Goal: Information Seeking & Learning: Learn about a topic

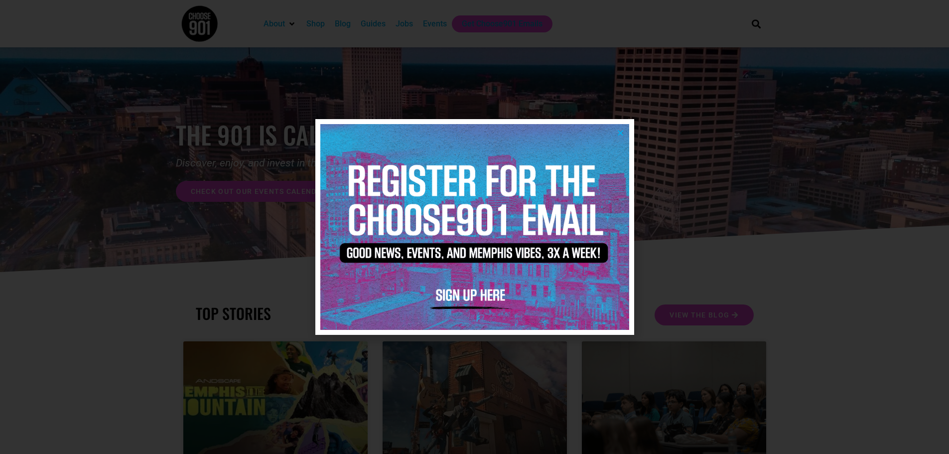
click at [619, 130] on icon "Close" at bounding box center [620, 132] width 7 height 7
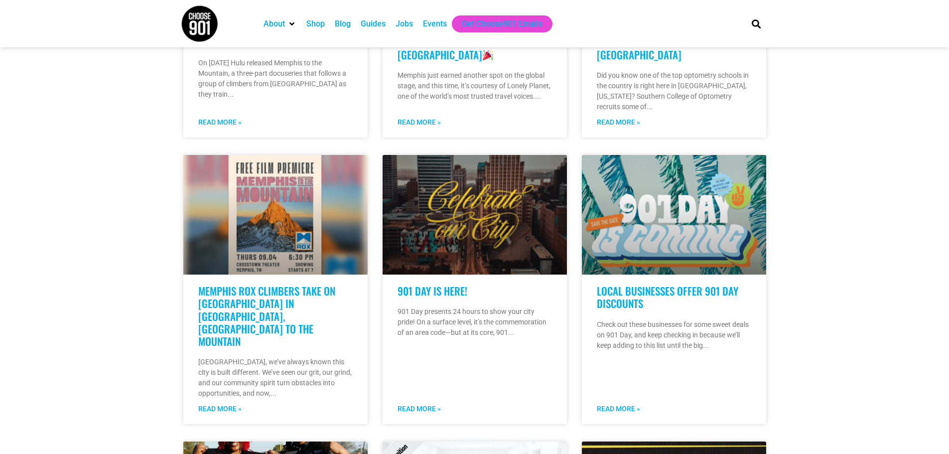
scroll to position [448, 0]
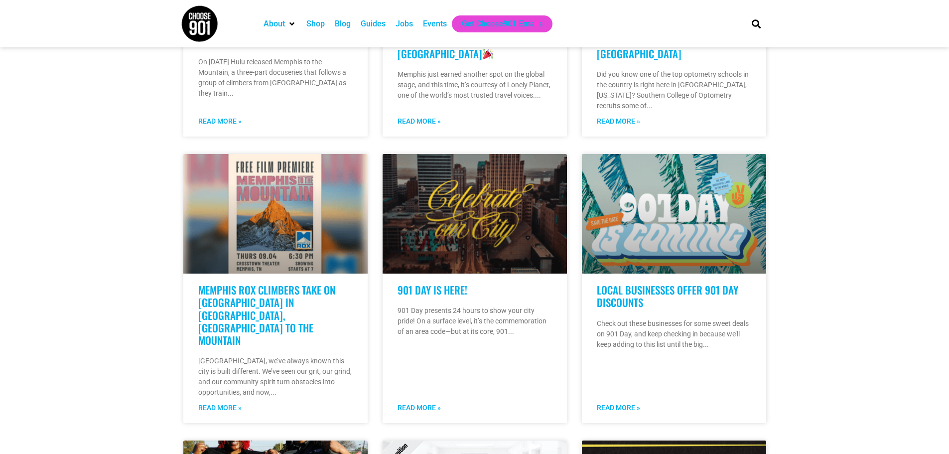
click at [404, 26] on div "Jobs" at bounding box center [403, 24] width 17 height 12
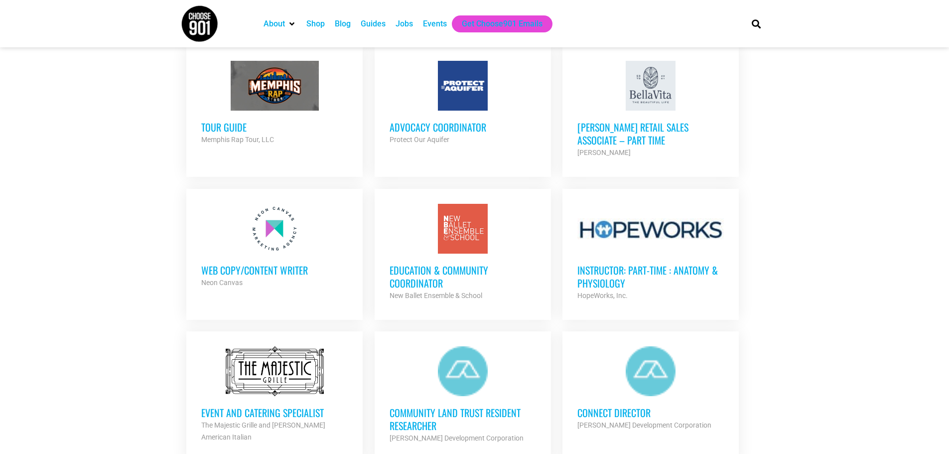
scroll to position [847, 0]
click at [285, 263] on h3 "Web Copy/Content Writer" at bounding box center [274, 269] width 146 height 13
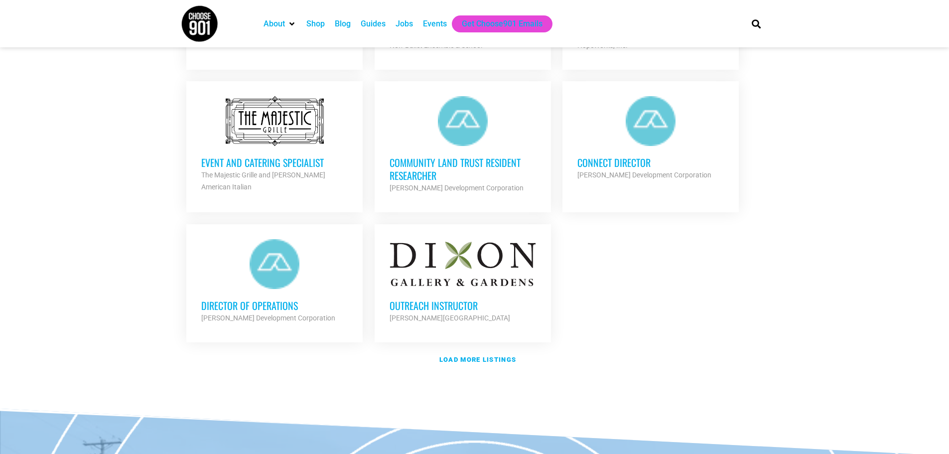
scroll to position [1097, 0]
click at [482, 359] on link "Load more listings" at bounding box center [475, 359] width 588 height 23
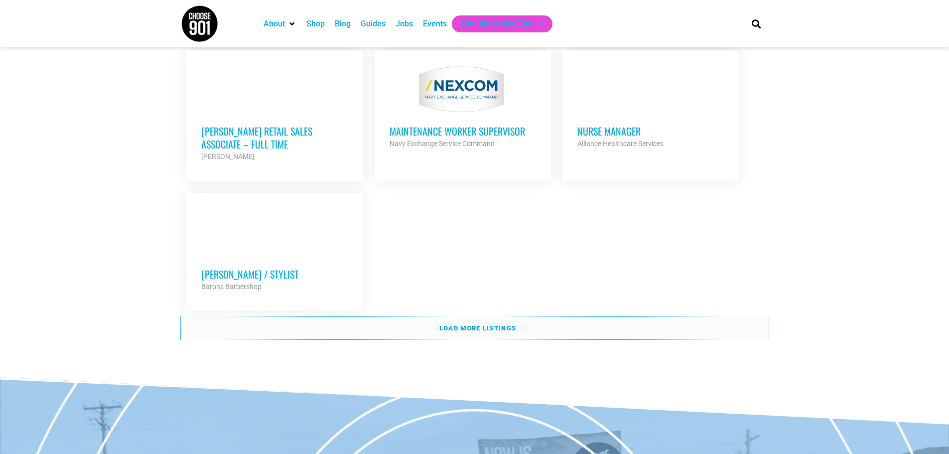
scroll to position [2143, 0]
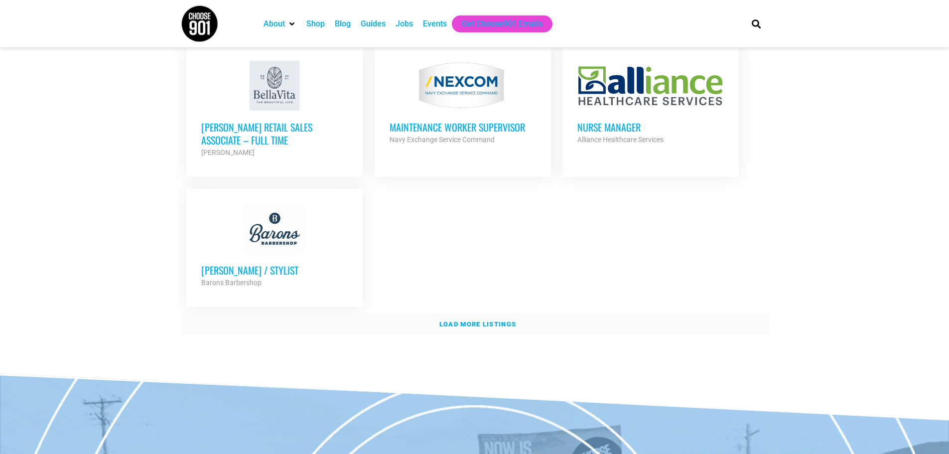
click at [458, 320] on strong "Load more listings" at bounding box center [477, 323] width 77 height 7
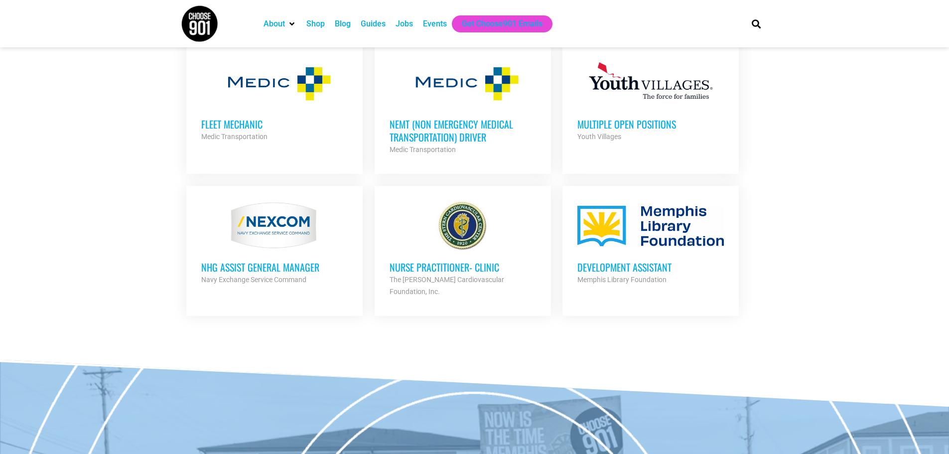
scroll to position [2541, 0]
